Goal: Contribute content: Contribute content

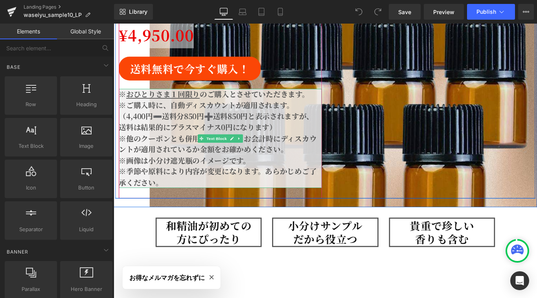
scroll to position [0, 419]
click at [172, 135] on strong "送料は結果的にプラスマイナス0円になります）" at bounding box center [208, 140] width 177 height 12
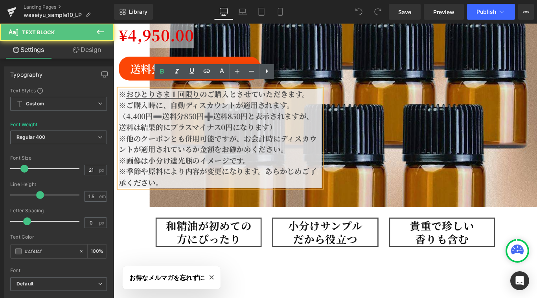
scroll to position [0, 839]
click at [134, 122] on strong "（4,400円➖送料分850円➕送料850円と表示されますが、" at bounding box center [229, 128] width 219 height 12
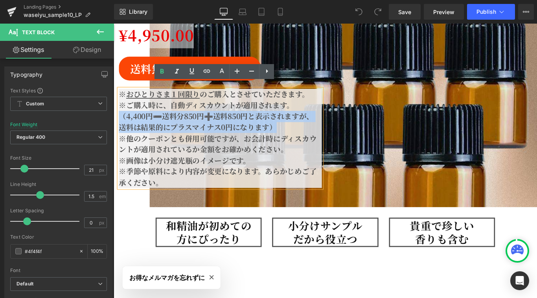
scroll to position [0, 0]
drag, startPoint x: 122, startPoint y: 120, endPoint x: 310, endPoint y: 132, distance: 188.8
click at [310, 132] on p "※ご購入時に、自動ディスカウントが適用されます。 （4,400円➖送料分850円➕送料850円と表示されますが、 送料は結果的にプラスマイナス0円になります）" at bounding box center [234, 127] width 228 height 37
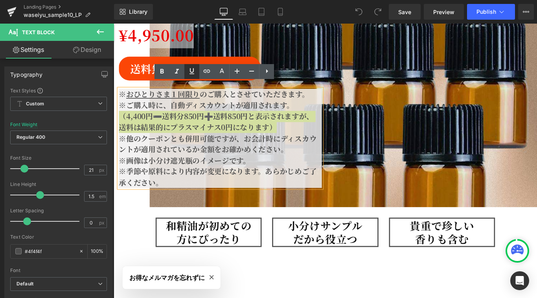
drag, startPoint x: 194, startPoint y: 74, endPoint x: 100, endPoint y: 71, distance: 94.8
click at [194, 74] on icon at bounding box center [191, 70] width 9 height 9
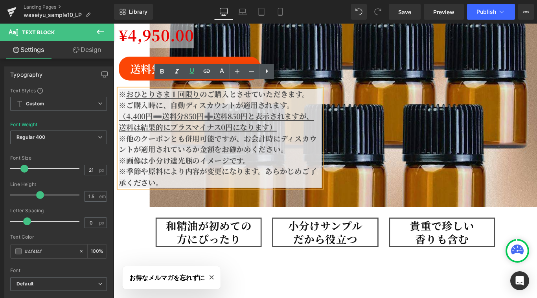
click at [404, 177] on div "小分け和精油が 初回・１セットのみ 送料無料でご提供 Heading 日本の香りで ストレスを緩和 Heading 和精油お試し 10種類セット Headin…" at bounding box center [352, 30] width 472 height 380
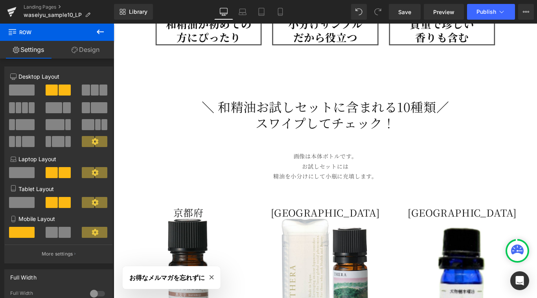
scroll to position [0, 0]
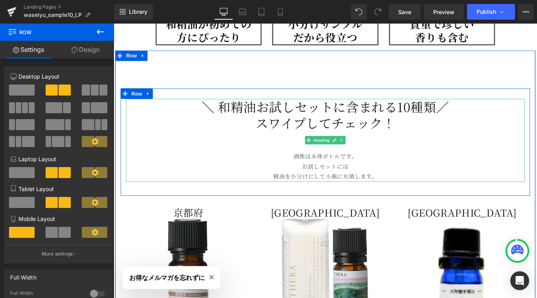
click at [260, 109] on h1 "＼ 和精油お試しセットに含まれる10種類／" at bounding box center [351, 117] width 448 height 18
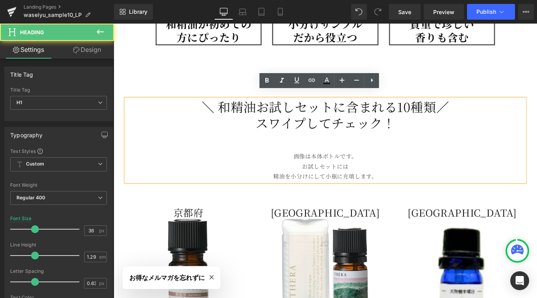
click at [271, 130] on h1 "スワイプしてチェック！" at bounding box center [351, 135] width 448 height 18
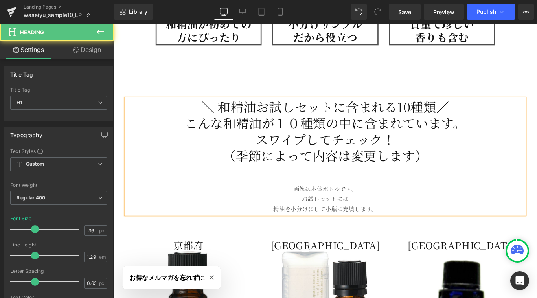
click at [479, 109] on h1 "＼ 和精油お試しセットに含まれる10種類／" at bounding box center [351, 117] width 448 height 18
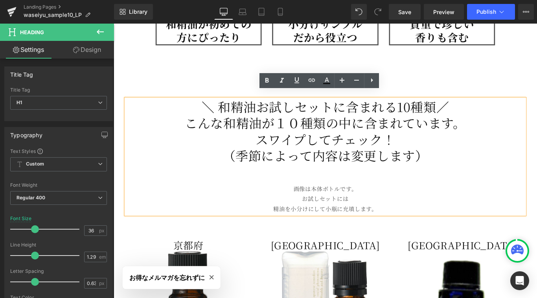
click at [451, 109] on h1 "＼ 和精油お試しセットに含まれる10種類／" at bounding box center [351, 117] width 448 height 18
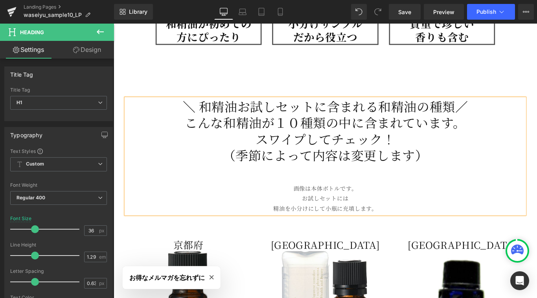
click at [369, 62] on div "＼ 和精油お試しセットに含まれる和精油の種類／ こんな和精油が１０種類の中に含まれています。 スワイプしてチェック！ （季節によって内容は変更します） 画像は…" at bounding box center [352, 252] width 472 height 399
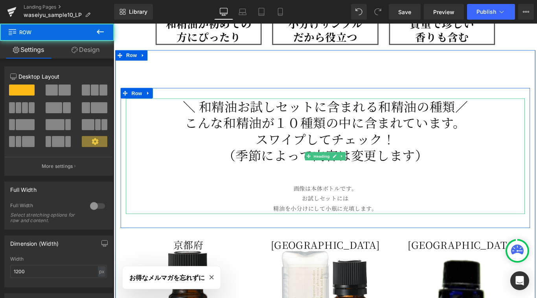
click at [468, 110] on h1 "＼ 和精油お試しセットに含まれる和精油の種類／" at bounding box center [351, 117] width 448 height 18
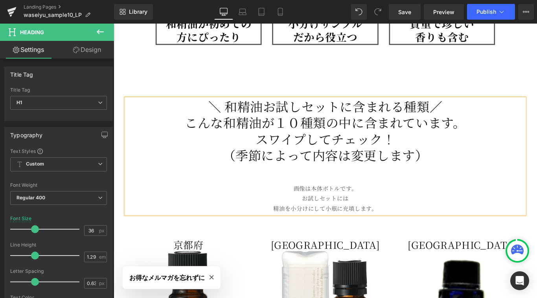
click at [309, 56] on div "＼ 和精油お試しセットに含まれる種類／ こんな和精油が１０種類の中に含まれています。 スワイプしてチェック！ （季節によって内容は変更します） 画像は本体ボト…" at bounding box center [352, 252] width 472 height 399
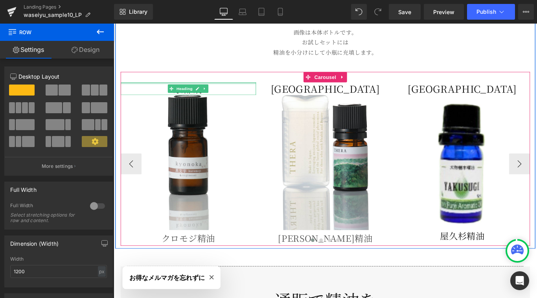
click at [138, 90] on div at bounding box center [198, 91] width 152 height 2
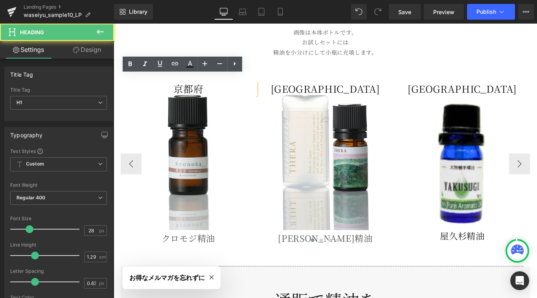
click at [325, 78] on div "[GEOGRAPHIC_DATA] Heading Image クロモジ精油 Text Block [GEOGRAPHIC_DATA] Heading Ima…" at bounding box center [352, 176] width 460 height 196
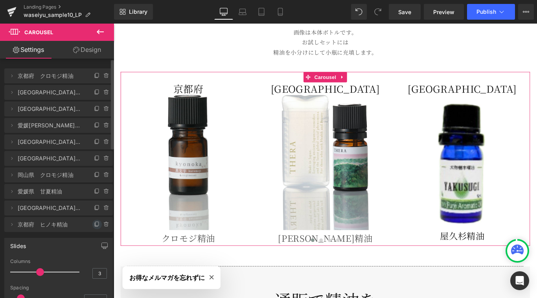
click at [94, 225] on icon at bounding box center [97, 224] width 6 height 6
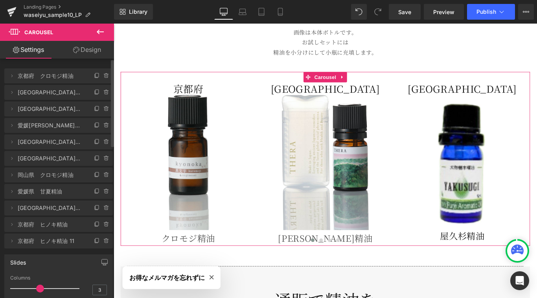
click at [59, 242] on span "京都府　ヒノキ精油 11" at bounding box center [51, 241] width 66 height 15
click at [11, 242] on icon at bounding box center [12, 241] width 2 height 3
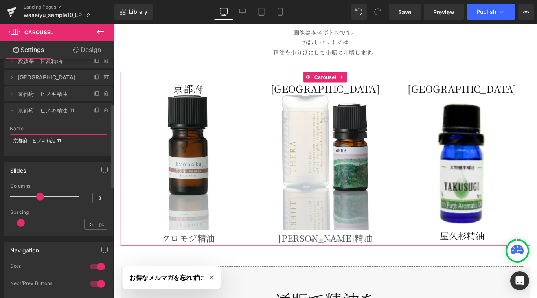
drag, startPoint x: 26, startPoint y: 143, endPoint x: 17, endPoint y: 138, distance: 9.9
click at [14, 142] on input "京都府　ヒノキ精油 11" at bounding box center [59, 141] width 98 height 13
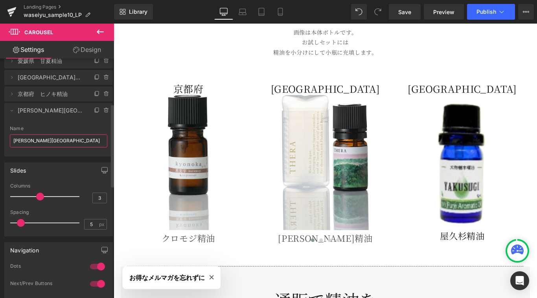
type input "[PERSON_NAME][GEOGRAPHIC_DATA]　[PERSON_NAME]杉"
click at [50, 127] on div "Name" at bounding box center [59, 129] width 98 height 6
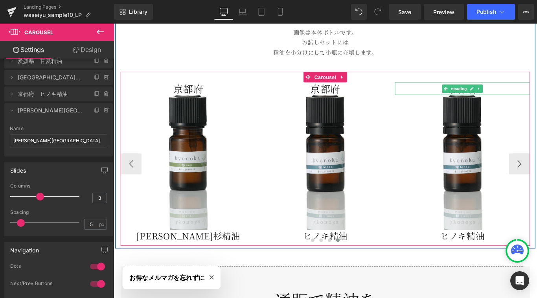
click at [500, 92] on span "Heading" at bounding box center [501, 96] width 21 height 9
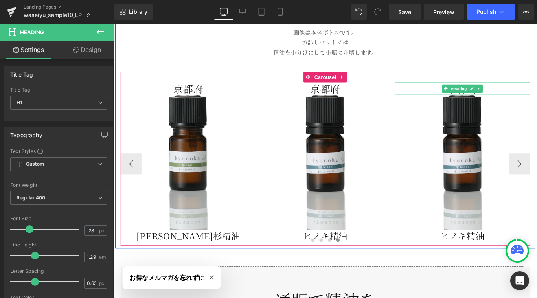
click at [537, 90] on h1 "京都府" at bounding box center [506, 97] width 152 height 14
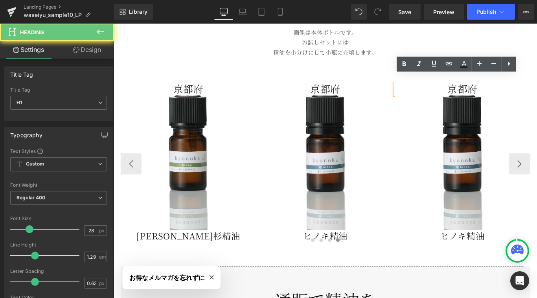
click at [535, 90] on h1 "京都府" at bounding box center [506, 97] width 152 height 14
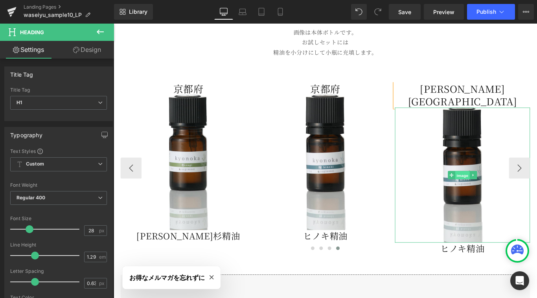
click at [503, 190] on span "Image" at bounding box center [506, 194] width 17 height 9
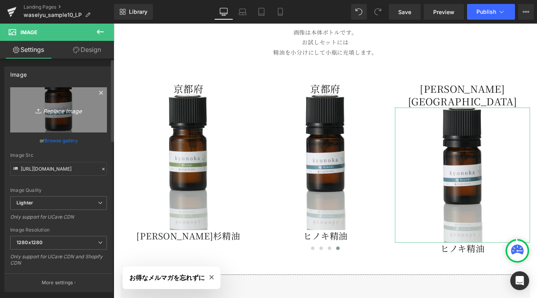
click at [57, 113] on icon "Replace Image" at bounding box center [58, 110] width 63 height 10
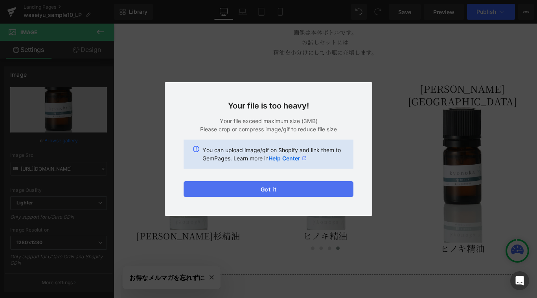
click at [272, 192] on button "Got it" at bounding box center [269, 189] width 170 height 16
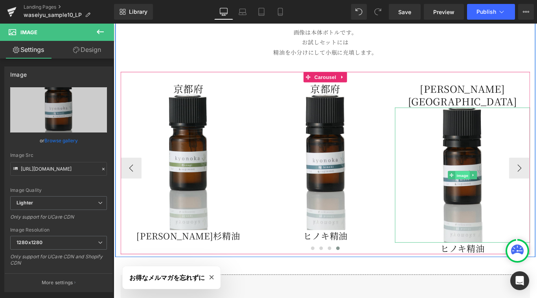
click at [510, 190] on span "Image" at bounding box center [506, 194] width 17 height 9
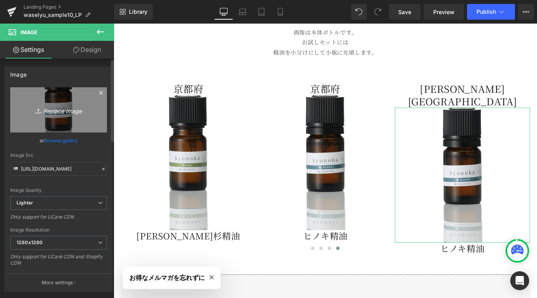
click at [55, 110] on icon "Replace Image" at bounding box center [58, 110] width 63 height 10
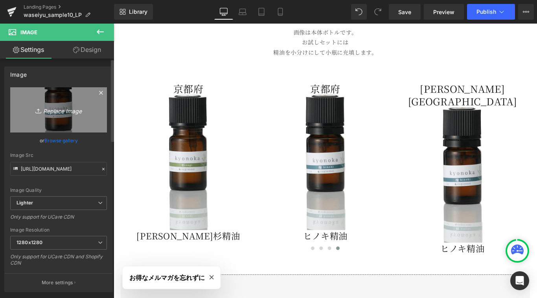
type input "C:\fakepath\atelierandante_akitasugi-web.jpg"
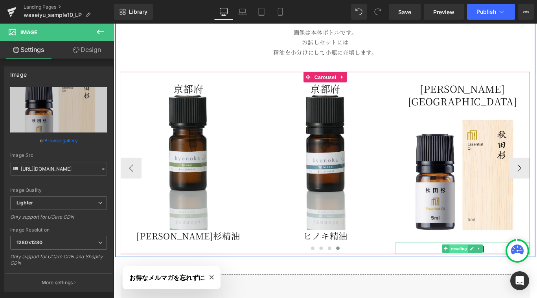
click at [493, 272] on span "Heading" at bounding box center [501, 276] width 21 height 9
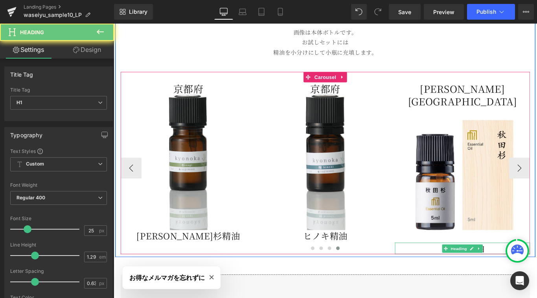
click at [537, 270] on h1 "ヒノキ精油" at bounding box center [506, 276] width 152 height 13
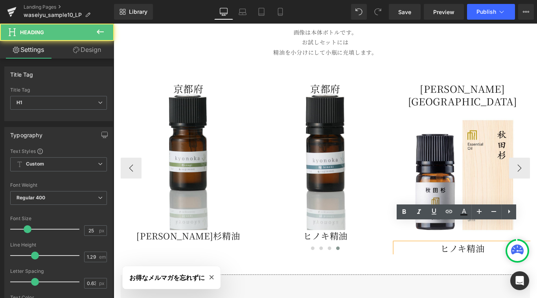
click at [537, 270] on h1 "ヒノキ精油" at bounding box center [506, 276] width 152 height 13
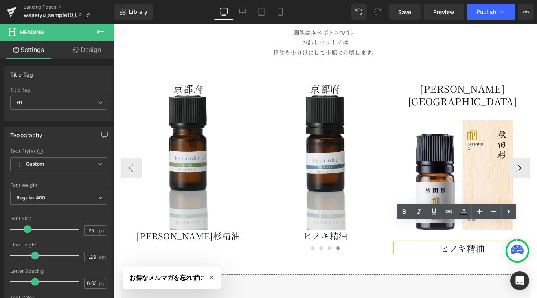
click at [509, 270] on h1 "ヒノキ精油" at bounding box center [506, 276] width 152 height 13
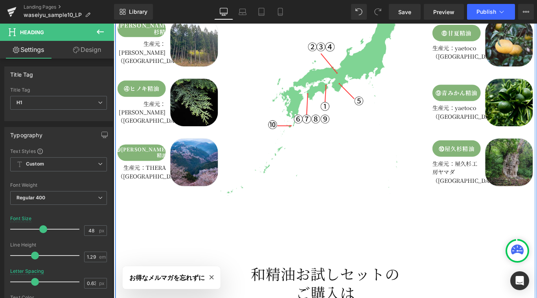
click at [512, 218] on div "①スダチ精油 Button 生産元：Renati Tura（[GEOGRAPHIC_DATA]） Text Block Image Row ②クロモジ精油 B…" at bounding box center [352, 133] width 472 height 537
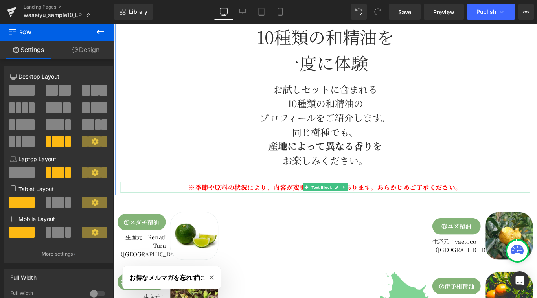
click at [325, 201] on p "※季節や原料の状況により、内容が変更になることがあります。あらかじめご了承ください。" at bounding box center [352, 207] width 460 height 13
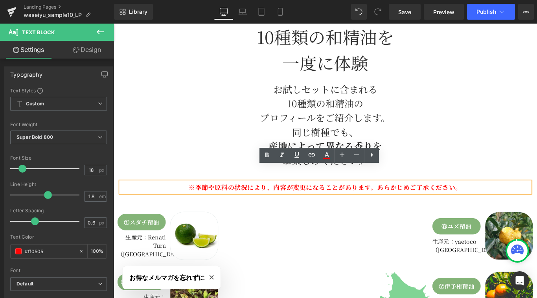
click at [336, 201] on p "※季節や原料の状況により、内容が変更になることがあります。あらかじめご了承ください。" at bounding box center [352, 207] width 460 height 13
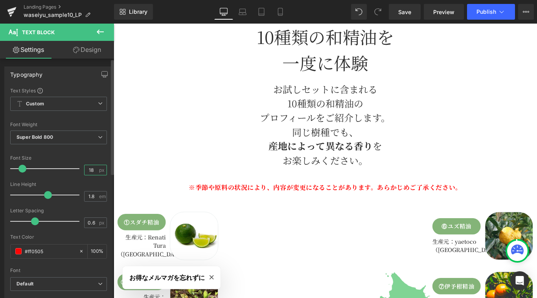
drag, startPoint x: 91, startPoint y: 170, endPoint x: 79, endPoint y: 170, distance: 11.4
click at [79, 170] on div "Font Size 18 px" at bounding box center [58, 168] width 97 height 26
type input "24"
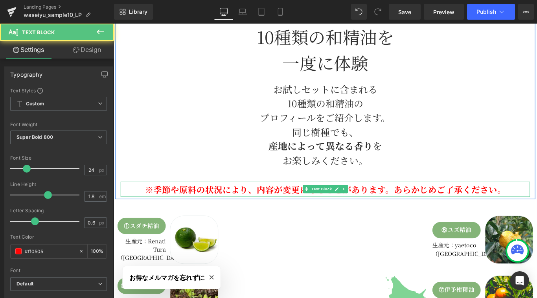
click at [312, 201] on p "※季節や原料の状況により、内容が変更になることがあります。あらかじめご了承ください。" at bounding box center [352, 209] width 460 height 17
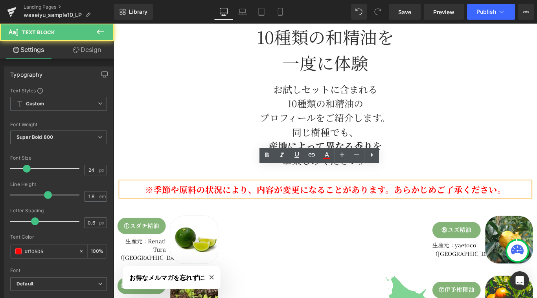
click at [425, 201] on p "※季節や原料の状況により、内容が変更になることがあります。あらかじめご了承ください。" at bounding box center [352, 209] width 460 height 17
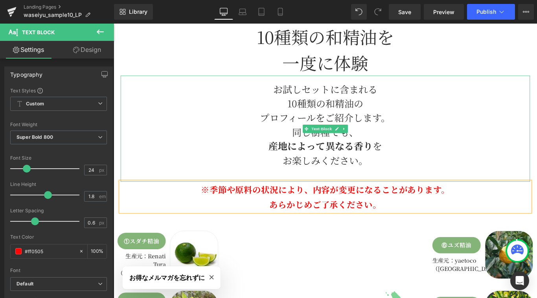
click at [524, 138] on p "同じ樹種でも、 産地によって異なる香り を お楽しみください。" at bounding box center [352, 162] width 460 height 48
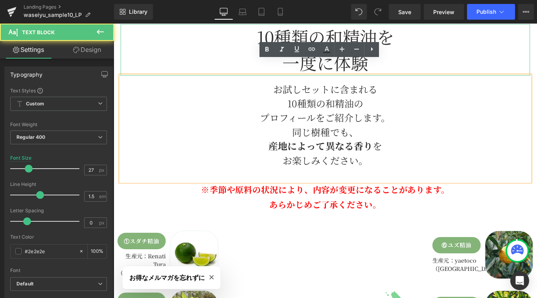
click at [227, 58] on h2 "一度に体験" at bounding box center [352, 67] width 460 height 29
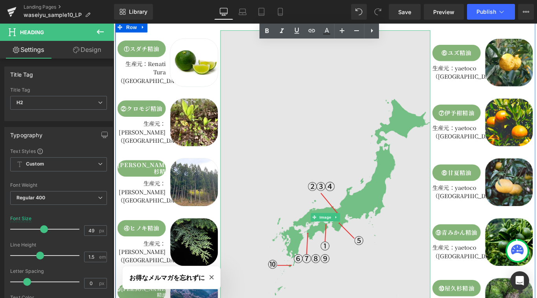
click at [385, 210] on img at bounding box center [352, 241] width 236 height 420
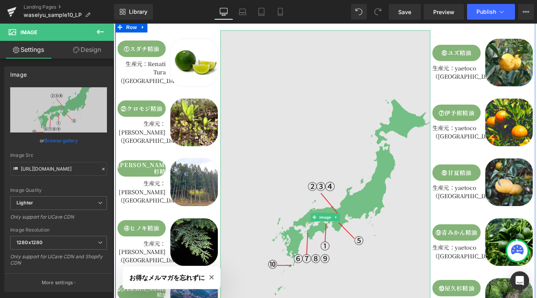
scroll to position [0, 839]
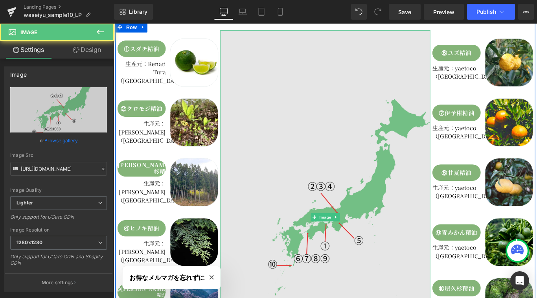
click at [379, 197] on img at bounding box center [352, 241] width 236 height 420
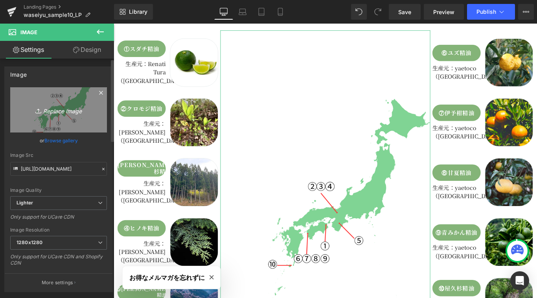
scroll to position [0, 1258]
click at [59, 111] on icon "Replace Image" at bounding box center [58, 110] width 63 height 10
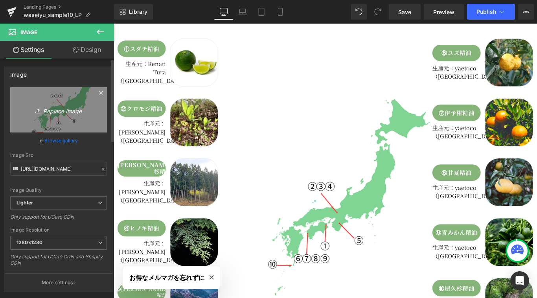
scroll to position [0, 76]
type input "C:\fakepath\gempage_japan_map (1).png"
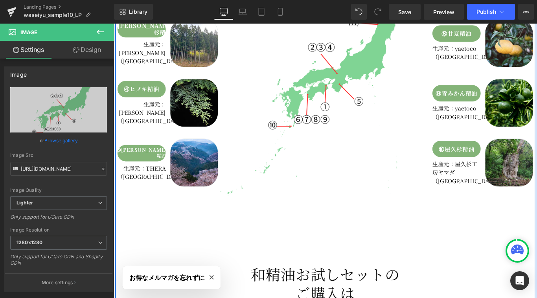
scroll to position [0, 0]
click at [508, 214] on div "①スダチ精油 Button 生産元：Renati Tura（[GEOGRAPHIC_DATA]） Text Block Image Row ②クロモジ精油 B…" at bounding box center [352, 133] width 472 height 537
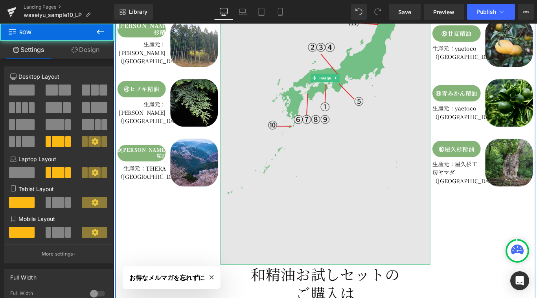
scroll to position [0, 1677]
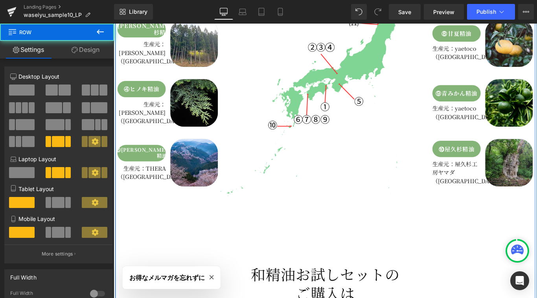
click at [172, 225] on div "①スダチ精油 Button 生産元：Renati Tura（[GEOGRAPHIC_DATA]） Text Block Image Row ②クロモジ精油 B…" at bounding box center [352, 133] width 472 height 537
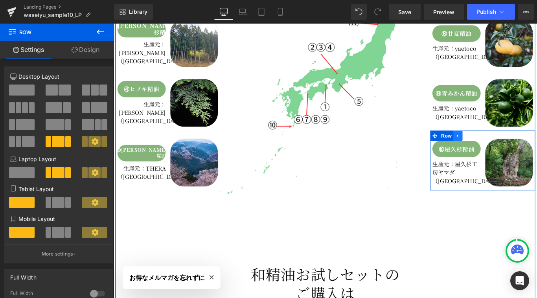
scroll to position [0, 76]
click at [502, 147] on icon at bounding box center [501, 150] width 6 height 6
click at [510, 147] on icon at bounding box center [511, 150] width 6 height 6
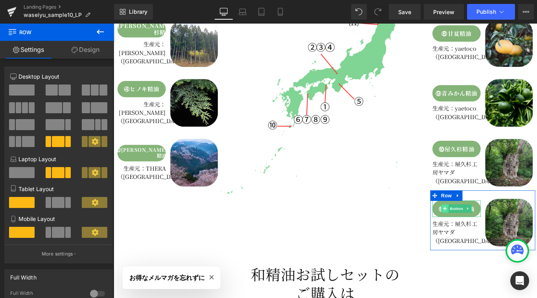
scroll to position [0, 0]
click at [483, 227] on span at bounding box center [486, 231] width 8 height 9
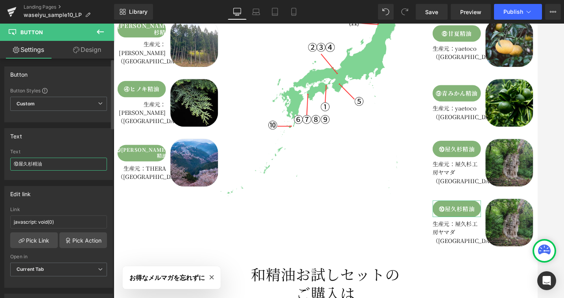
drag, startPoint x: 45, startPoint y: 164, endPoint x: 11, endPoint y: 159, distance: 33.8
click at [4, 165] on div "Text ⑩屋久杉精油 Text ⑩屋久杉精油" at bounding box center [59, 151] width 118 height 58
click at [34, 165] on input "(11)[PERSON_NAME]杉精油" at bounding box center [58, 164] width 97 height 13
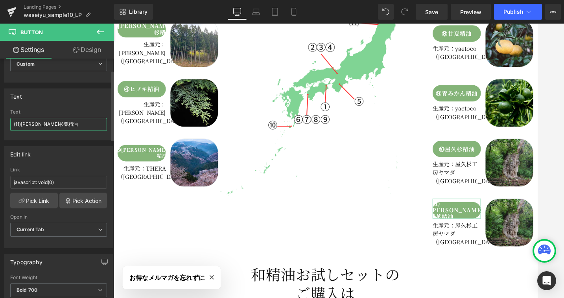
type input "(11)[PERSON_NAME]杉葉精油"
click at [94, 107] on div "Text ⑩屋久杉精油 Text (11)[PERSON_NAME]杉葉精油" at bounding box center [58, 115] width 109 height 52
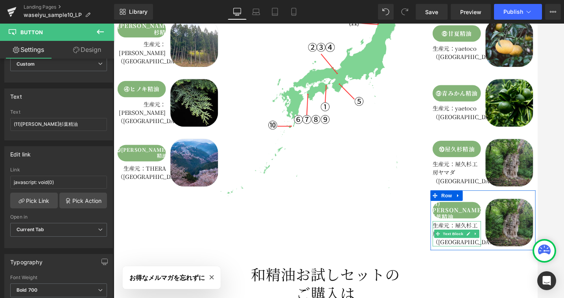
click at [510, 246] on p "生産元：屋久杉工房ヤマダ（[GEOGRAPHIC_DATA]）" at bounding box center [499, 260] width 54 height 28
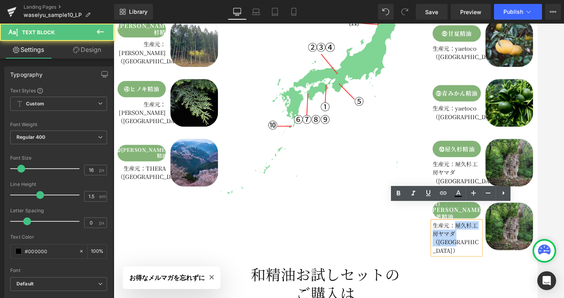
drag, startPoint x: 498, startPoint y: 231, endPoint x: 503, endPoint y: 251, distance: 20.8
click at [504, 251] on p "生産元：屋久杉工房ヤマダ（[GEOGRAPHIC_DATA]）" at bounding box center [499, 265] width 54 height 38
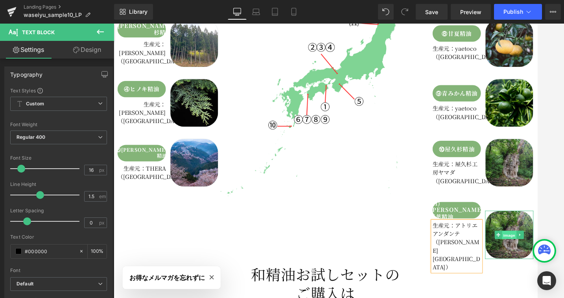
click at [537, 257] on span "Image" at bounding box center [558, 261] width 17 height 9
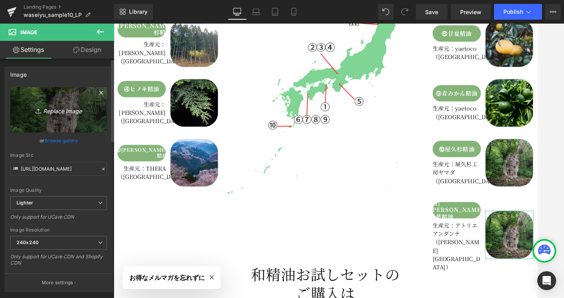
click at [52, 109] on icon "Replace Image" at bounding box center [58, 110] width 63 height 10
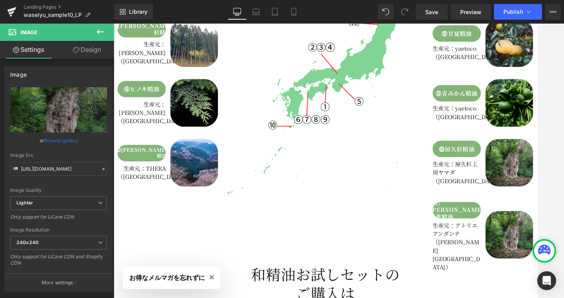
type input "C:\fakepath\akita_dawn.png"
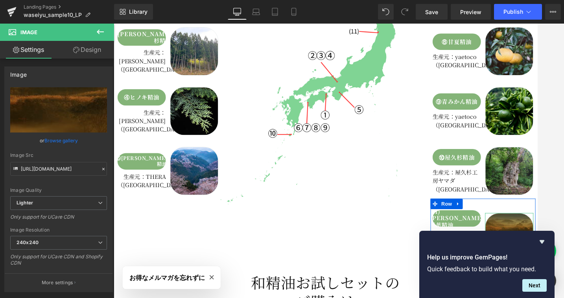
scroll to position [0, 419]
click at [537, 266] on span "Image" at bounding box center [558, 270] width 17 height 9
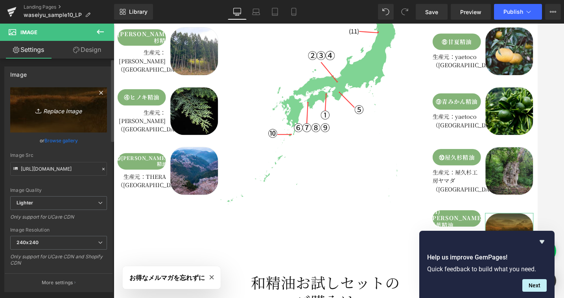
click at [62, 109] on icon "Replace Image" at bounding box center [58, 110] width 63 height 10
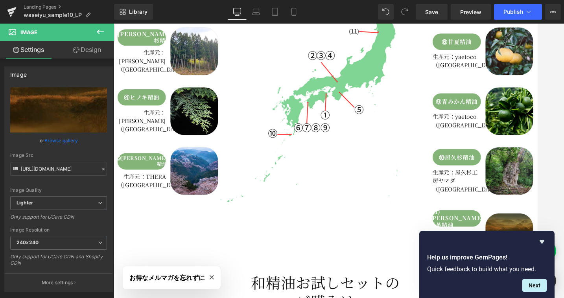
type input "C:\fakepath\akitasugi.jpg"
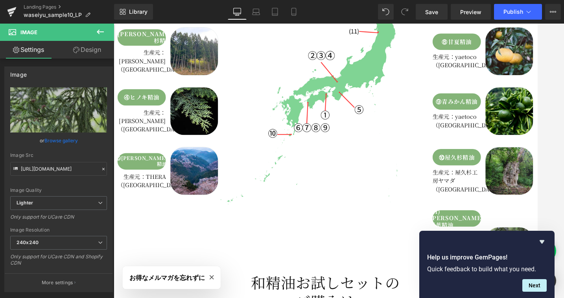
drag, startPoint x: 417, startPoint y: 240, endPoint x: 539, endPoint y: 239, distance: 121.5
click at [537, 240] on icon "Hide survey" at bounding box center [541, 241] width 9 height 9
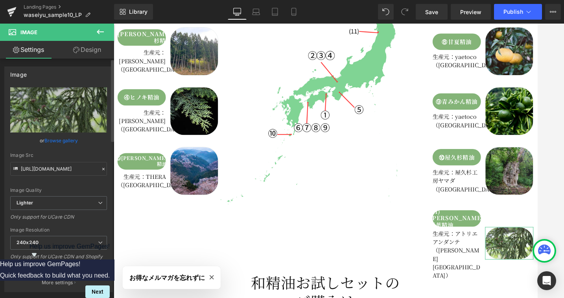
click at [81, 150] on div "Image Quality Lighter Lightest Lighter Lighter Lightest Only support for UCare …" at bounding box center [58, 141] width 97 height 109
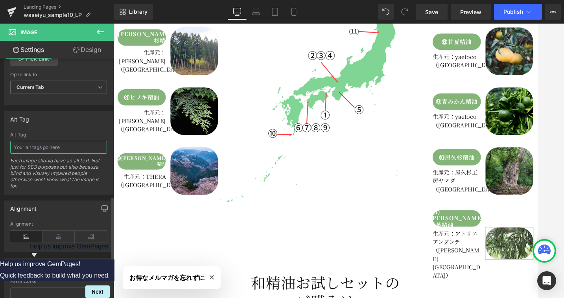
click at [57, 149] on input "text" at bounding box center [58, 147] width 97 height 13
type input "[PERSON_NAME]"
click at [76, 120] on div "Alt Tag" at bounding box center [59, 117] width 108 height 15
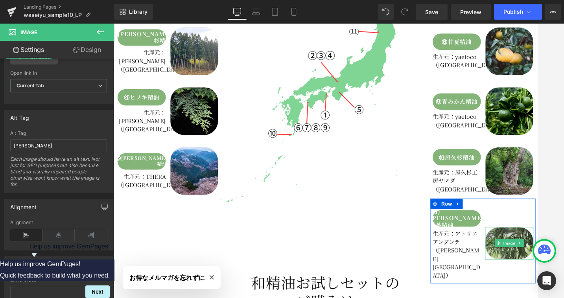
click at [537, 266] on span "Image" at bounding box center [558, 270] width 17 height 9
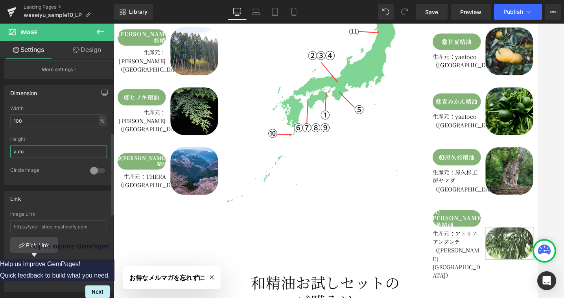
click at [41, 154] on input "auto" at bounding box center [58, 151] width 97 height 13
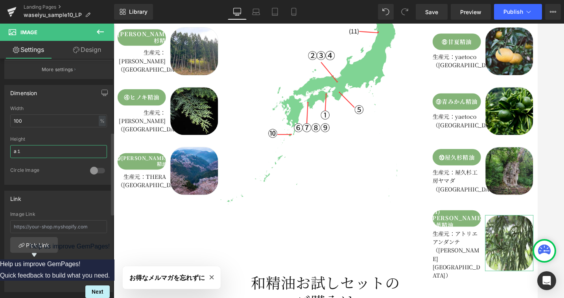
type input "a"
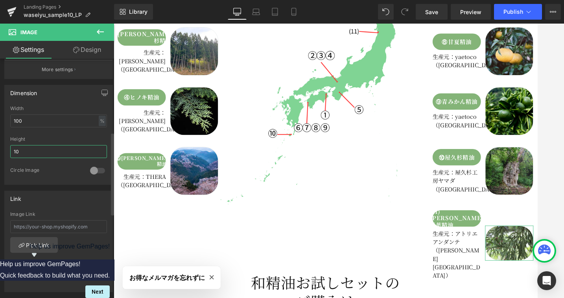
type input "1"
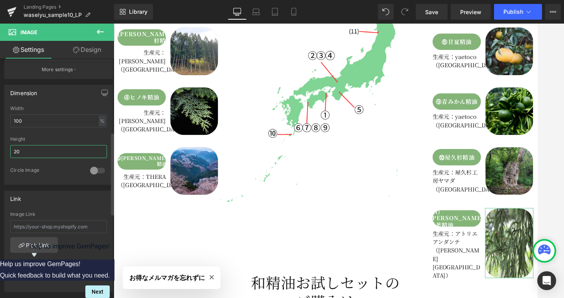
type input "2"
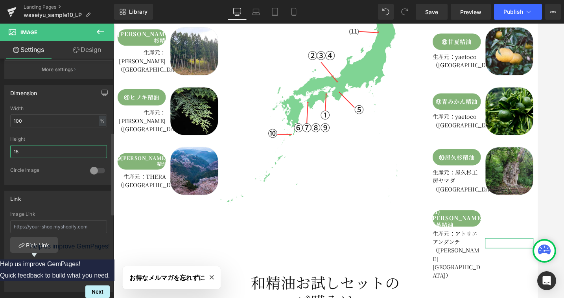
type input "150"
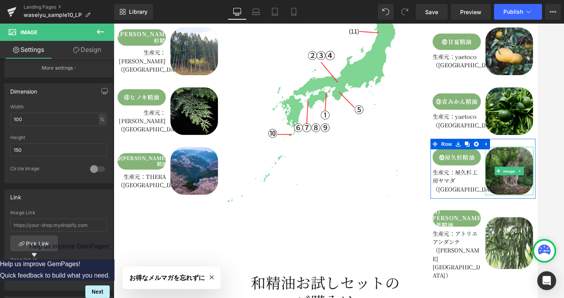
click at [537, 162] on img at bounding box center [558, 189] width 54 height 54
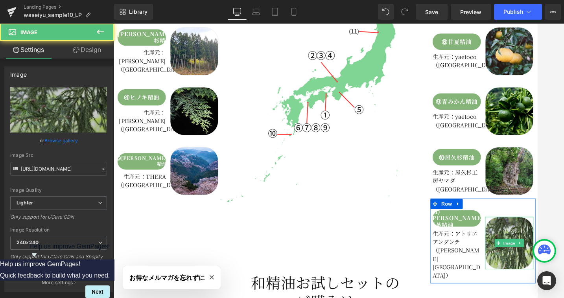
click at [537, 241] on img at bounding box center [558, 270] width 54 height 59
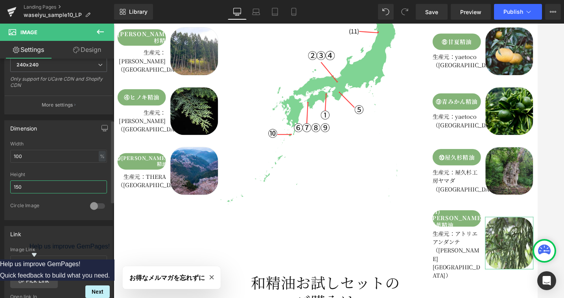
click at [33, 190] on input "150" at bounding box center [58, 187] width 97 height 13
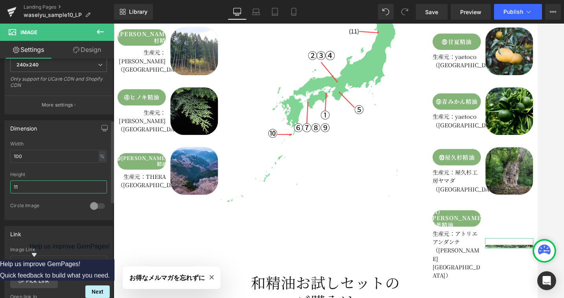
type input "1"
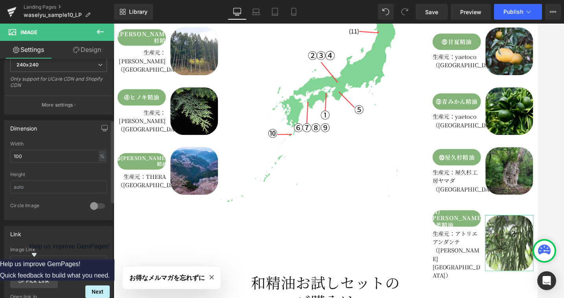
click at [47, 203] on div "Circle Image" at bounding box center [46, 207] width 72 height 8
click at [67, 183] on input "text" at bounding box center [58, 187] width 97 height 13
type input "auto"
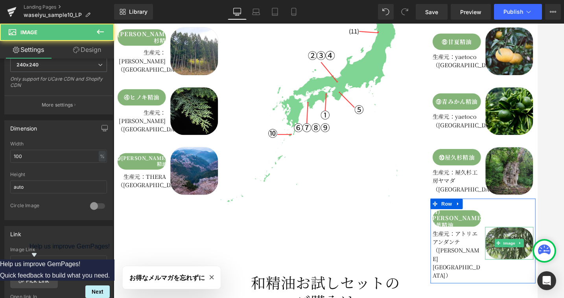
click at [537, 252] on img at bounding box center [558, 270] width 54 height 37
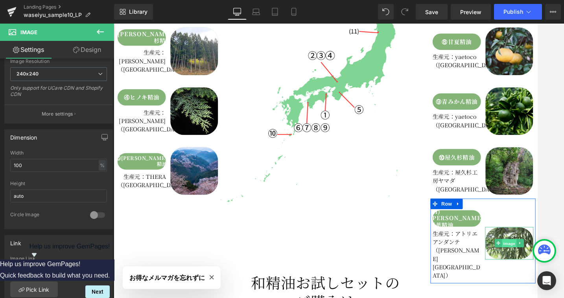
click at [537, 266] on span "Image" at bounding box center [558, 270] width 17 height 9
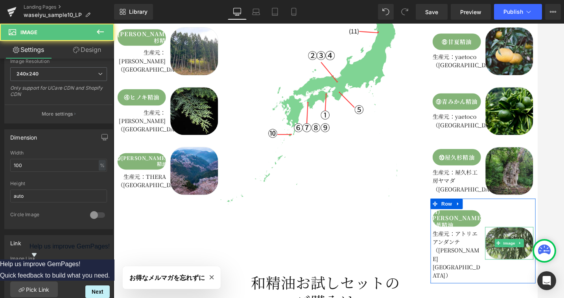
click at [537, 252] on img at bounding box center [558, 270] width 54 height 37
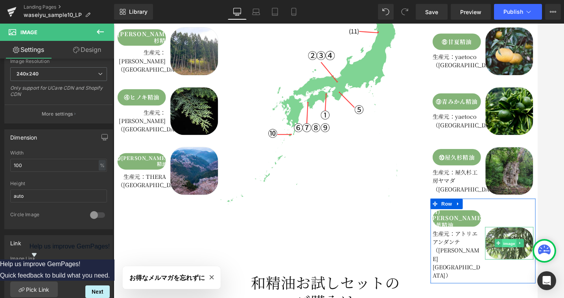
click at [537, 266] on span "Image" at bounding box center [558, 270] width 17 height 9
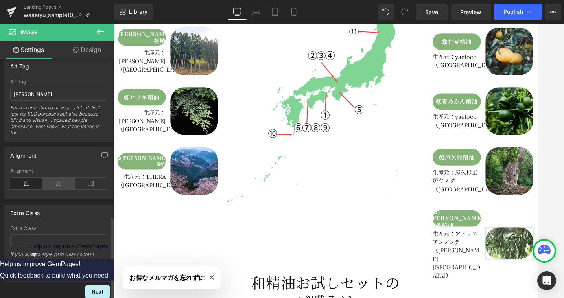
click at [63, 179] on icon at bounding box center [58, 184] width 32 height 12
click at [28, 178] on icon at bounding box center [26, 184] width 32 height 12
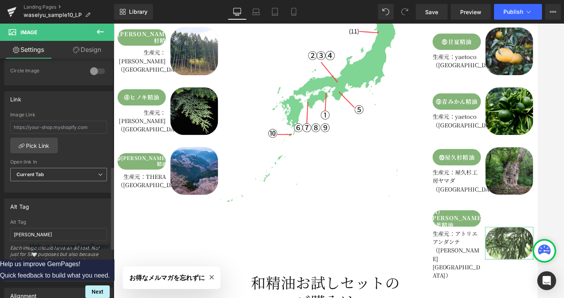
click at [81, 175] on span "Current Tab" at bounding box center [58, 175] width 97 height 14
click at [81, 175] on span "Current Tab" at bounding box center [57, 175] width 94 height 14
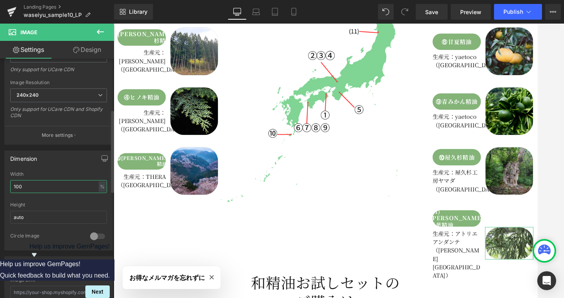
click at [53, 186] on input "100" at bounding box center [58, 186] width 97 height 13
click at [59, 230] on div at bounding box center [58, 230] width 97 height 5
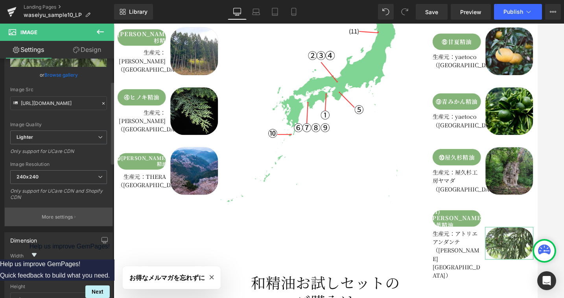
click at [64, 219] on p "More settings" at bounding box center [57, 217] width 31 height 7
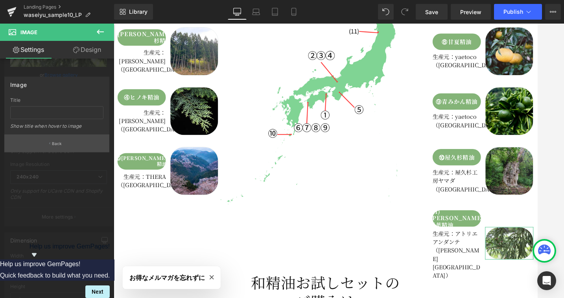
click at [60, 142] on p "Back" at bounding box center [57, 144] width 10 height 6
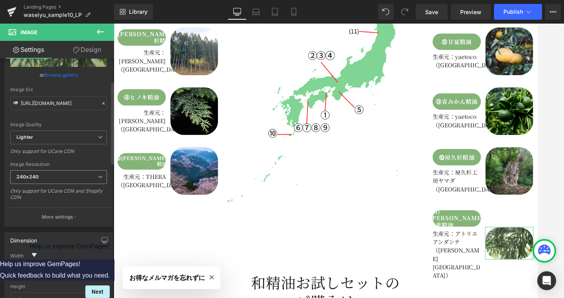
click at [45, 177] on span "240x240" at bounding box center [58, 177] width 97 height 14
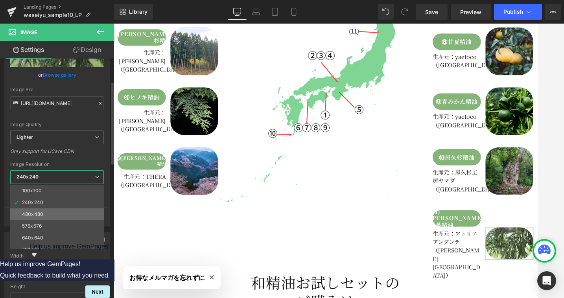
click at [40, 216] on div "480x480" at bounding box center [32, 215] width 21 height 6
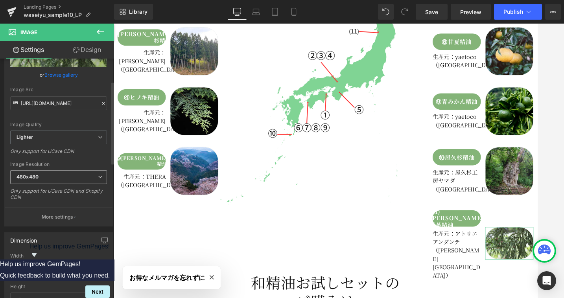
click at [57, 175] on span "480x480" at bounding box center [58, 177] width 97 height 14
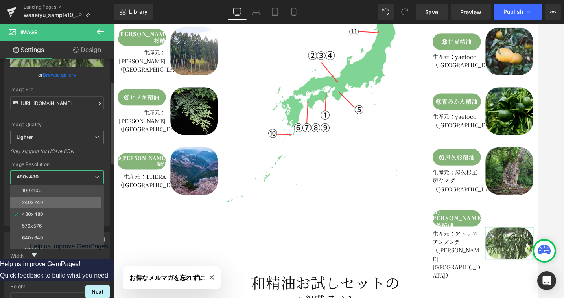
click at [41, 203] on div "240x240" at bounding box center [32, 203] width 21 height 6
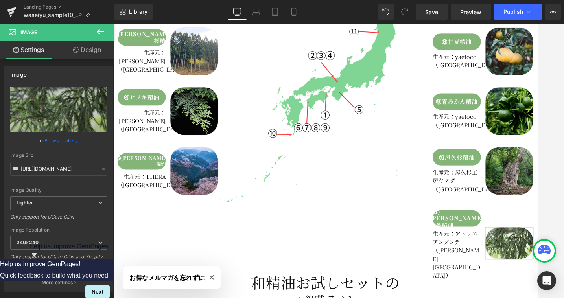
click at [99, 52] on link "Design" at bounding box center [87, 50] width 57 height 18
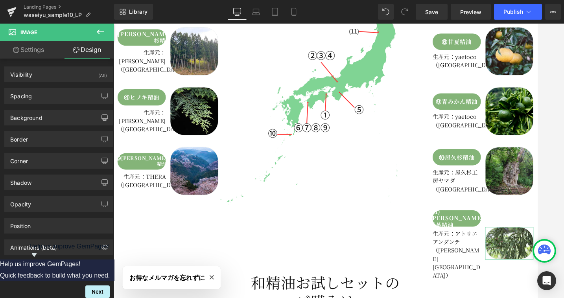
click at [26, 50] on link "Settings" at bounding box center [28, 50] width 57 height 18
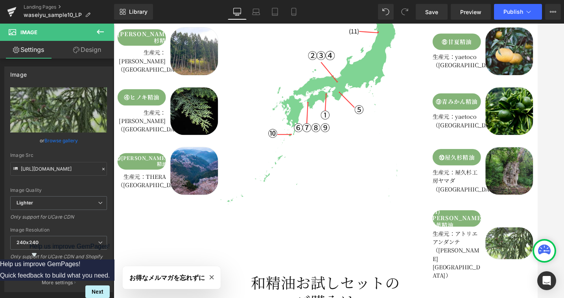
drag, startPoint x: 101, startPoint y: 32, endPoint x: 100, endPoint y: 48, distance: 16.2
click at [101, 32] on icon at bounding box center [100, 32] width 7 height 5
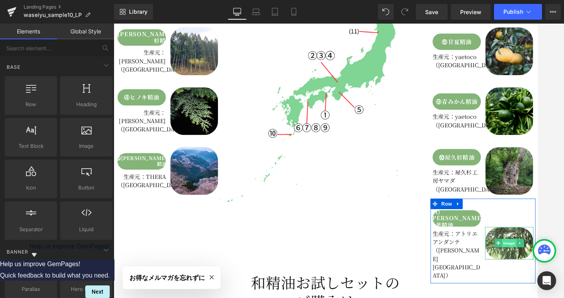
click at [537, 266] on span "Image" at bounding box center [558, 270] width 17 height 9
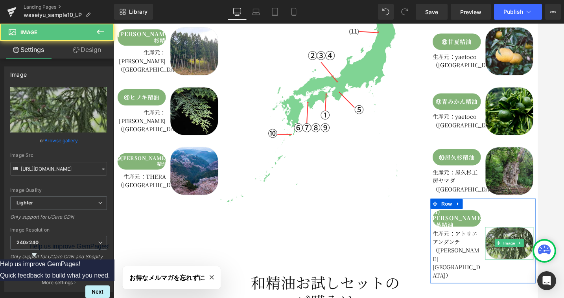
click at [537, 252] on img at bounding box center [558, 270] width 54 height 37
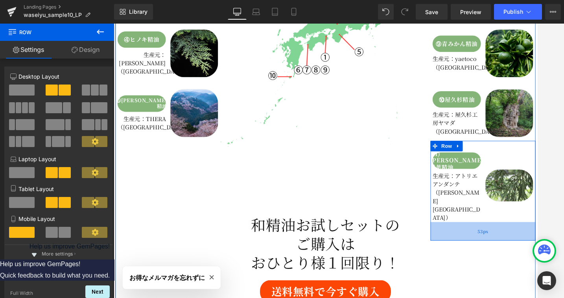
drag, startPoint x: 527, startPoint y: 200, endPoint x: 527, endPoint y: 217, distance: 16.9
click at [527, 247] on div "53px" at bounding box center [529, 257] width 118 height 21
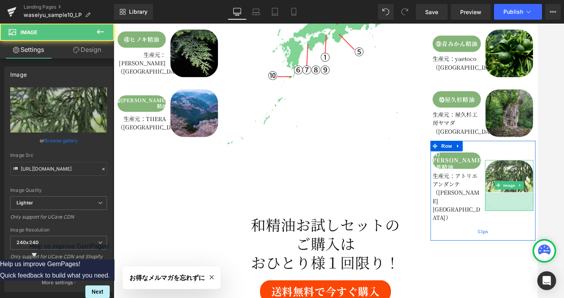
drag, startPoint x: 560, startPoint y: 189, endPoint x: 560, endPoint y: 209, distance: 20.5
click at [537, 209] on div "(11)[PERSON_NAME]杉葉精油 Button 生産元：アトリエアンダンテ（[PERSON_NAME]県） Text Block Image 52p…" at bounding box center [529, 211] width 118 height 112
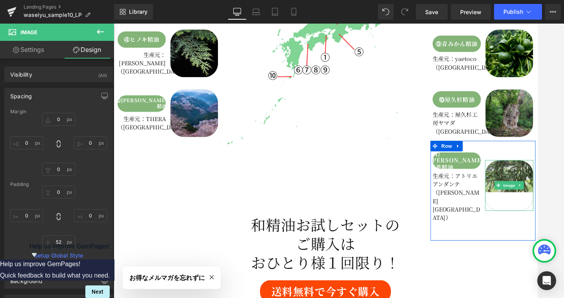
click at [537, 177] on img at bounding box center [558, 205] width 54 height 57
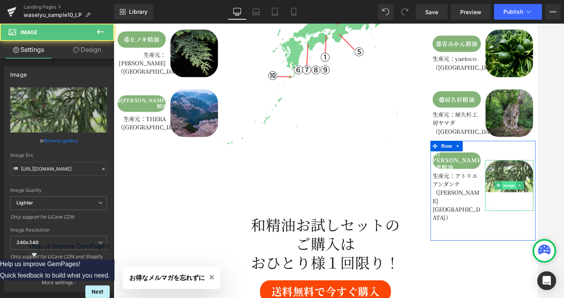
click at [537, 201] on span "Image" at bounding box center [558, 205] width 17 height 9
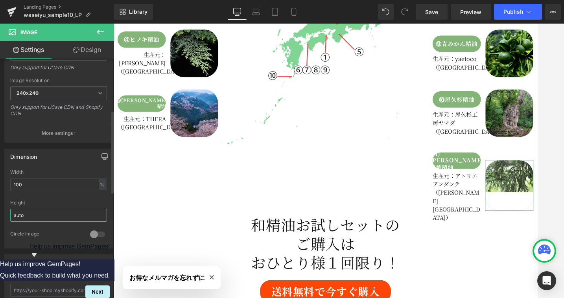
click at [39, 218] on input "auto" at bounding box center [58, 215] width 97 height 13
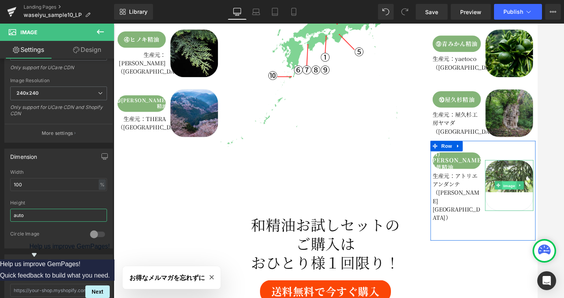
click at [537, 201] on span "Image" at bounding box center [558, 205] width 17 height 9
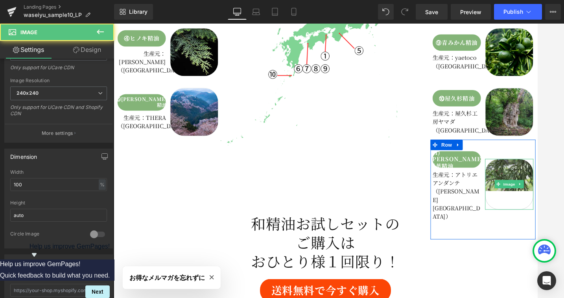
click at [537, 176] on img at bounding box center [558, 204] width 54 height 57
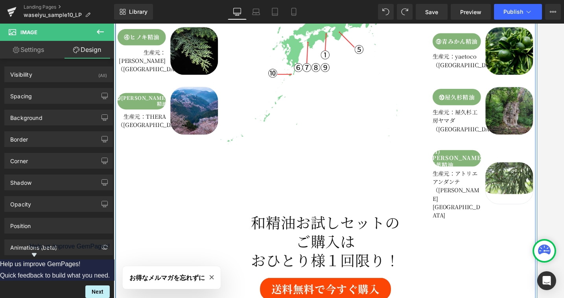
click at [511, 232] on div "①スダチ精油 Button 生産元：Renati Tura（[GEOGRAPHIC_DATA]） Text Block Image Row ②クロモジ精油 B…" at bounding box center [352, 75] width 472 height 537
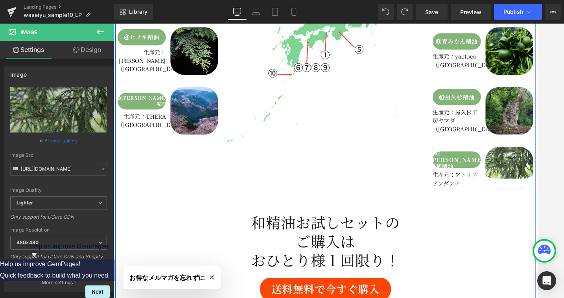
click at [537, 212] on div "①スダチ精油 Button 生産元：Renati Tura（[GEOGRAPHIC_DATA]） Text Block Image Row ②クロモジ精油 B…" at bounding box center [352, 75] width 472 height 537
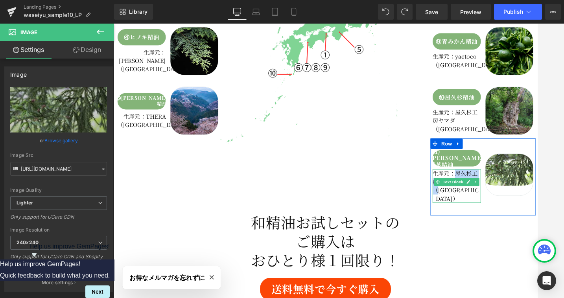
click at [501, 187] on p "生産元：屋久杉工房ヤマダ（[GEOGRAPHIC_DATA]）" at bounding box center [499, 206] width 54 height 38
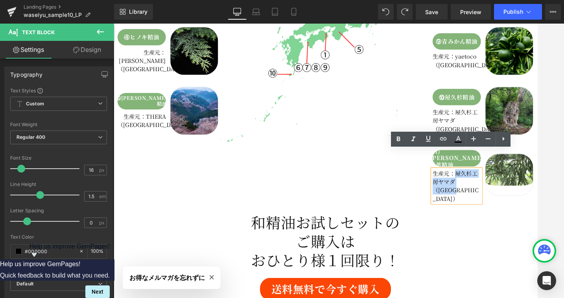
drag, startPoint x: 498, startPoint y: 171, endPoint x: 507, endPoint y: 193, distance: 24.1
click at [507, 193] on p "生産元：屋久杉工房ヤマダ（[GEOGRAPHIC_DATA]）" at bounding box center [499, 206] width 54 height 38
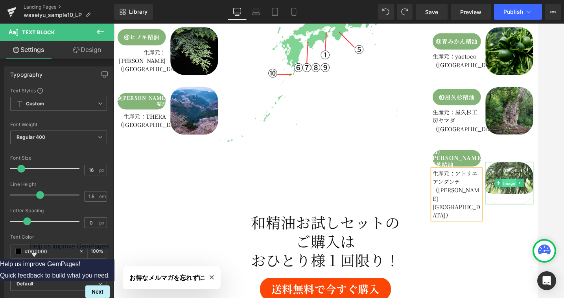
click at [537, 198] on span "Image" at bounding box center [558, 202] width 17 height 9
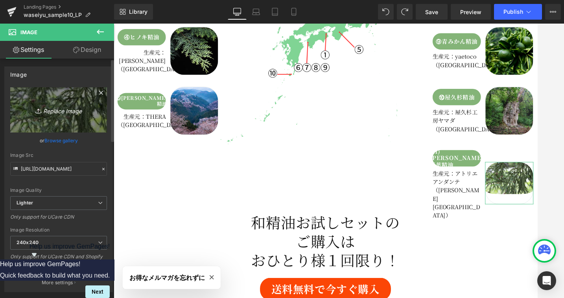
click at [60, 112] on icon "Replace Image" at bounding box center [58, 110] width 63 height 10
type input "C:\fakepath\akitasugi.jpg"
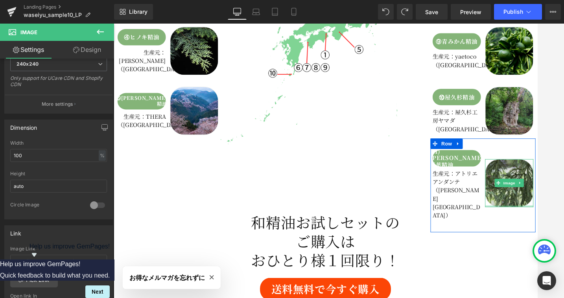
drag, startPoint x: 561, startPoint y: 209, endPoint x: 561, endPoint y: 194, distance: 14.6
click at [537, 194] on div "Image" at bounding box center [558, 203] width 54 height 54
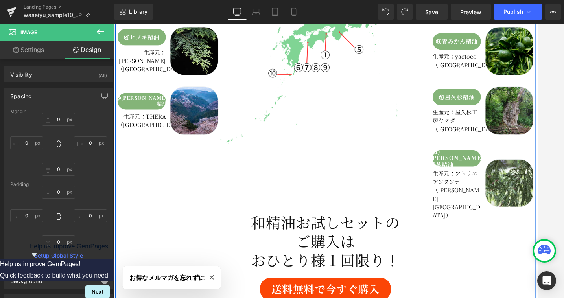
click at [203, 190] on div "①スダチ精油 Button 生産元：Renati Tura（[GEOGRAPHIC_DATA]） Text Block Image Row ②クロモジ精油 B…" at bounding box center [352, 75] width 472 height 537
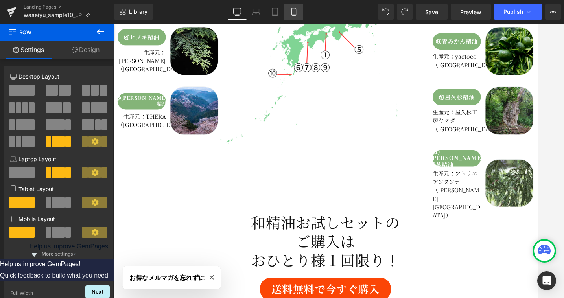
click at [291, 12] on icon at bounding box center [294, 12] width 8 height 8
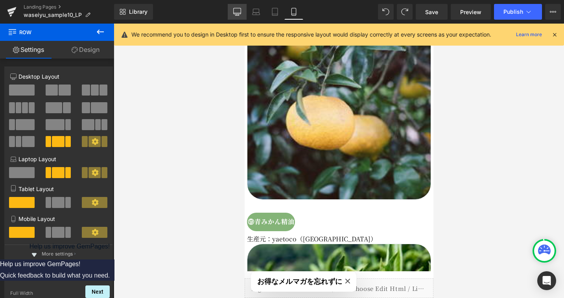
click at [238, 10] on icon at bounding box center [237, 12] width 8 height 8
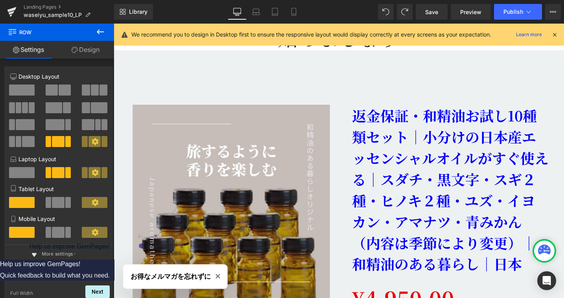
click at [411, 154] on link "返金保証・和精油お試し10種類セット｜小分けの日本産エッセンシャルオイルがすぐ使える｜スダチ・黒文字・スギ２種・ヒノキ２種・ユズ・イヨカン・アマナツ・青みかん…" at bounding box center [470, 198] width 208 height 179
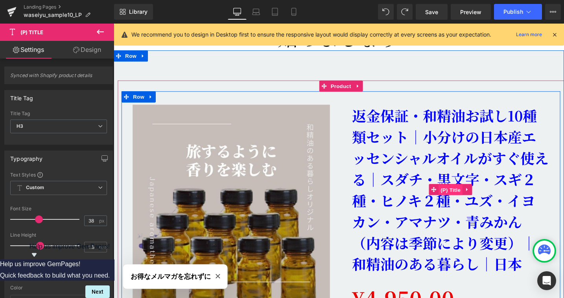
click at [474, 194] on span "(P) Title" at bounding box center [469, 200] width 25 height 12
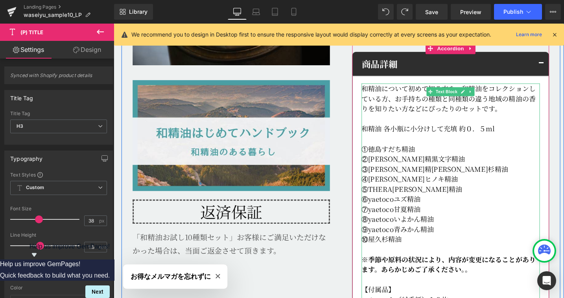
click at [432, 151] on p "①徳島すだち精油" at bounding box center [470, 156] width 189 height 11
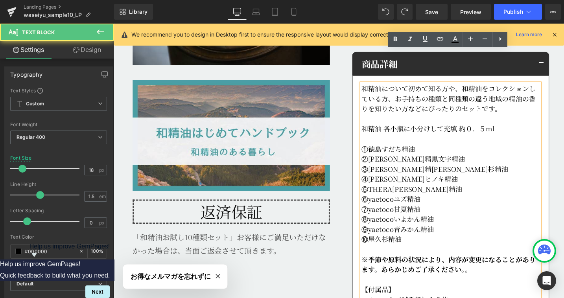
click at [437, 151] on p "①徳島すだち精油" at bounding box center [470, 156] width 189 height 11
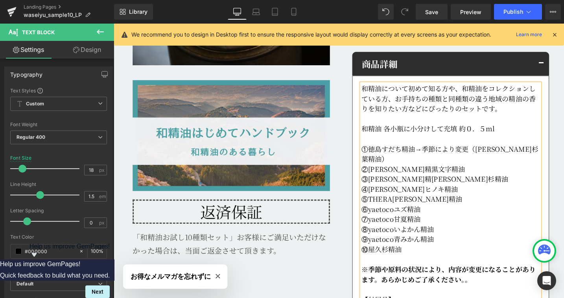
click at [414, 267] on p at bounding box center [470, 272] width 189 height 11
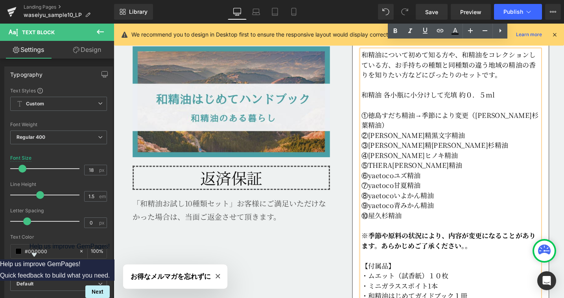
click at [456, 210] on p "⑨yaetoco青みかん精油" at bounding box center [470, 215] width 189 height 11
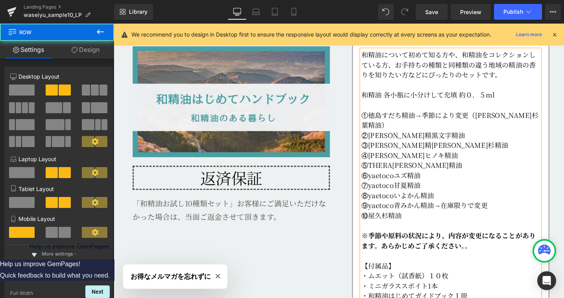
click at [348, 242] on div "Image Image Image Image 返済保証 Heading 「和精油お試し10種類セット」お客様にご満足いただけなかった場合は、当面ご返金させて…" at bounding box center [354, 2] width 464 height 1131
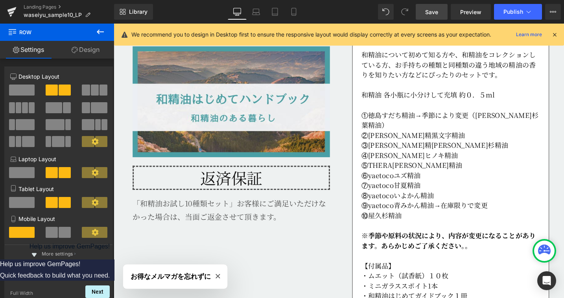
drag, startPoint x: 440, startPoint y: 13, endPoint x: 203, endPoint y: 169, distance: 283.5
click at [440, 13] on link "Save" at bounding box center [432, 12] width 32 height 16
